Goal: Task Accomplishment & Management: Use online tool/utility

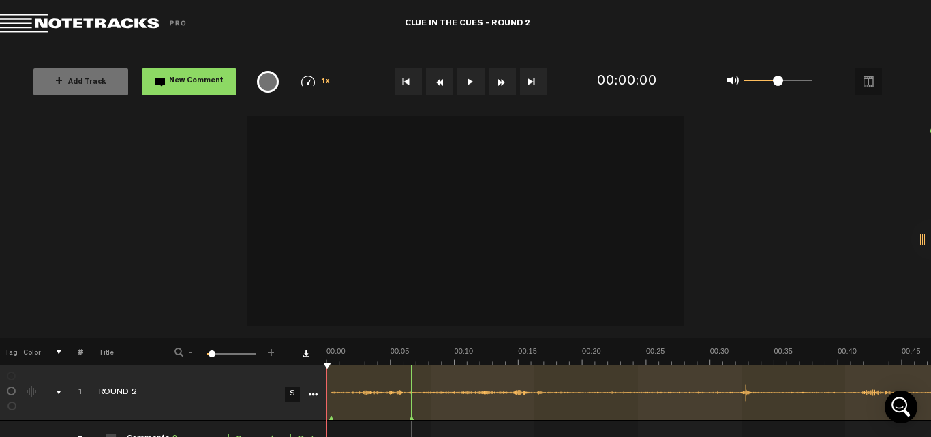
click at [471, 83] on button at bounding box center [470, 81] width 27 height 27
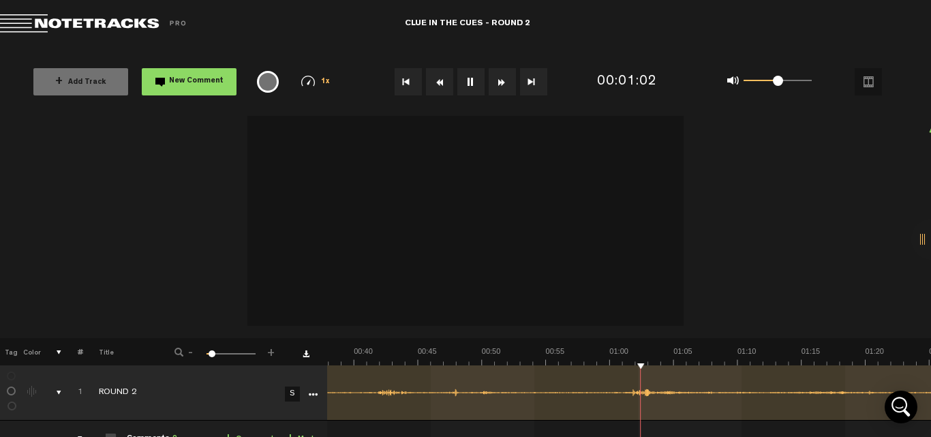
scroll to position [0, 484]
